Goal: Information Seeking & Learning: Learn about a topic

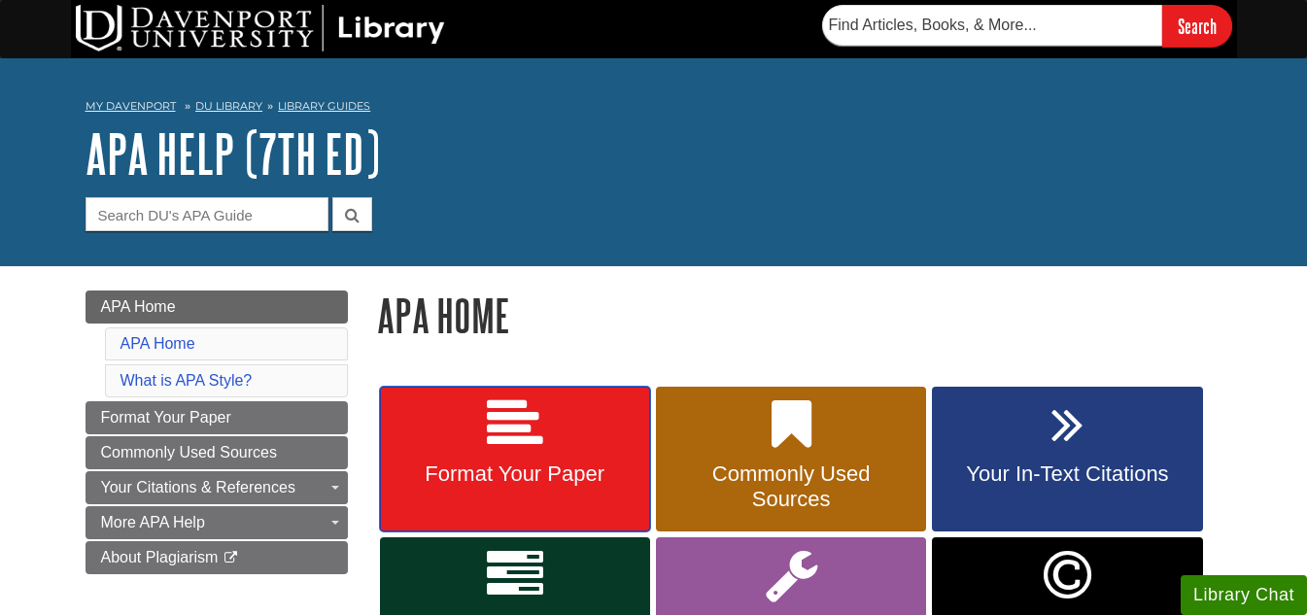
click at [515, 446] on icon at bounding box center [515, 425] width 56 height 56
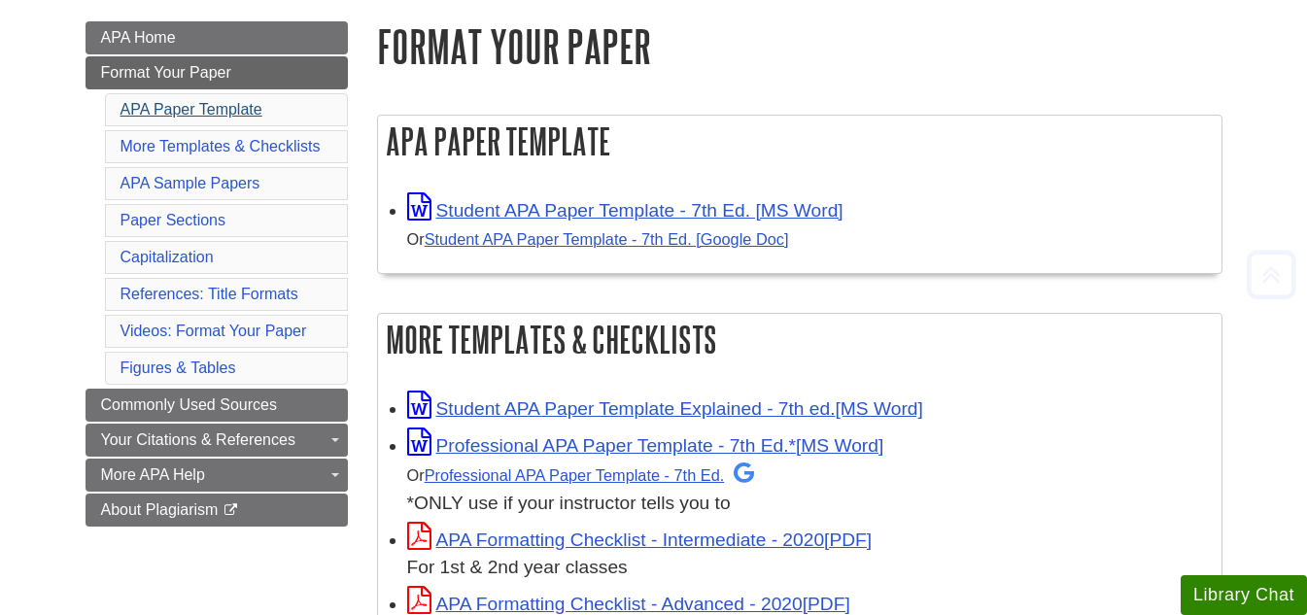
scroll to position [292, 0]
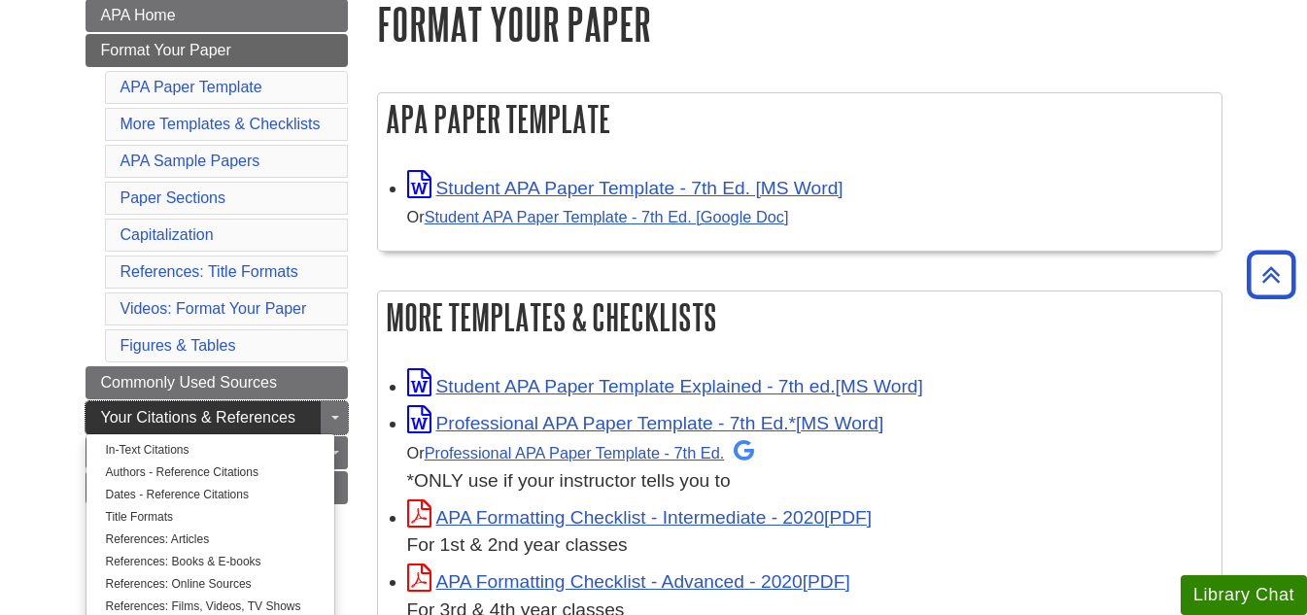
click at [190, 411] on span "Your Citations & References" at bounding box center [198, 417] width 194 height 17
